Goal: Task Accomplishment & Management: Manage account settings

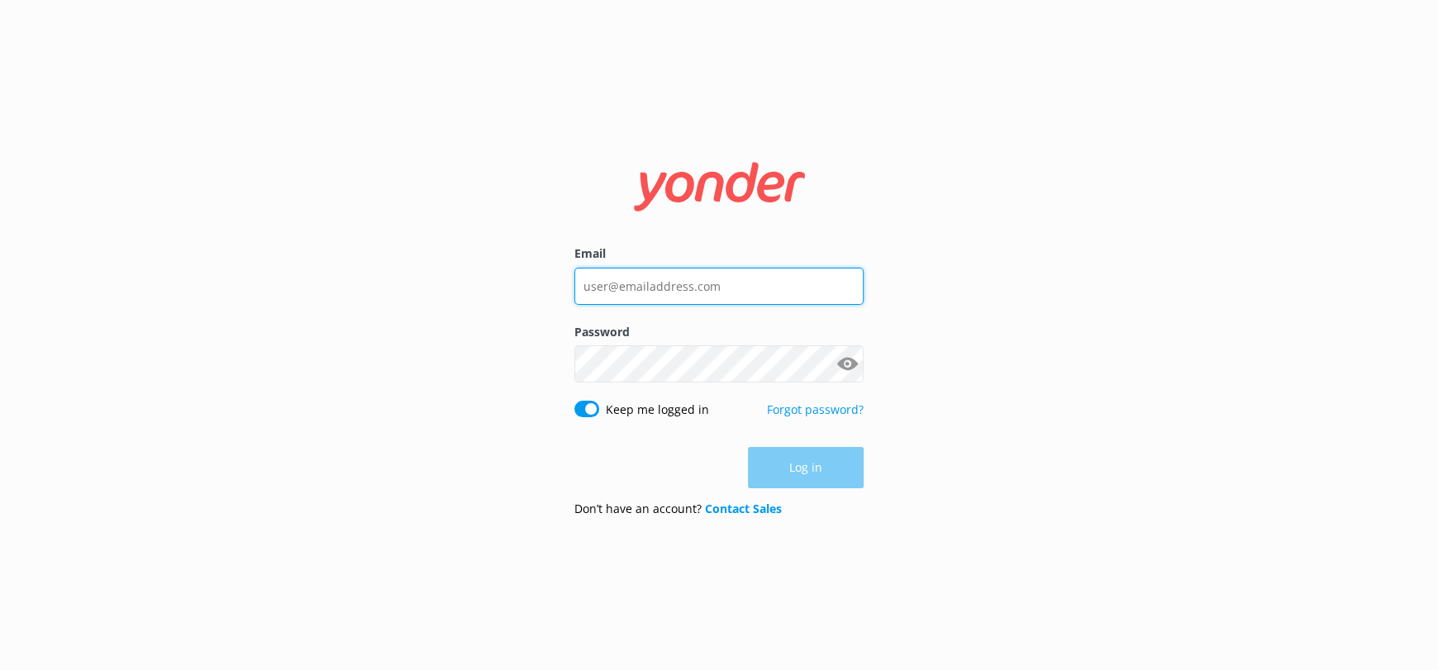
type input "[EMAIL_ADDRESS][DOMAIN_NAME]"
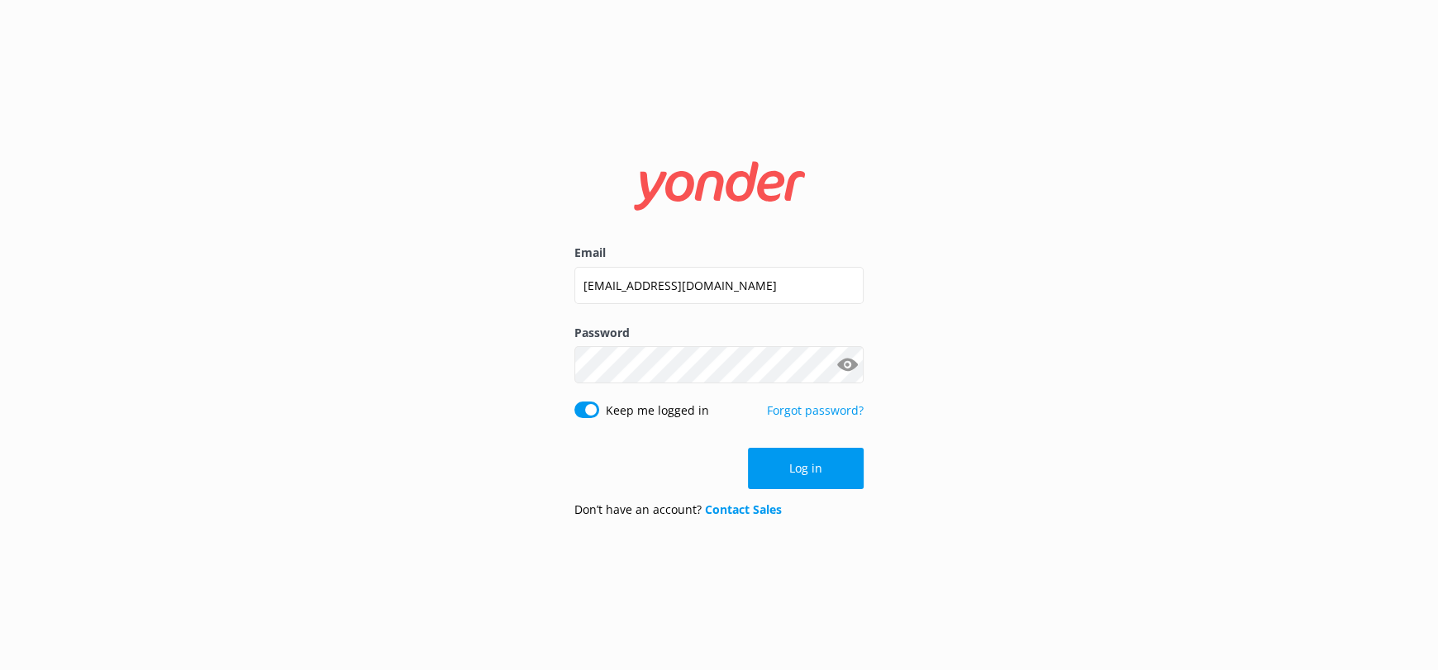
click at [803, 457] on div "Log in" at bounding box center [718, 468] width 289 height 41
click at [803, 457] on button "Log in" at bounding box center [806, 468] width 116 height 41
